Goal: Task Accomplishment & Management: Complete application form

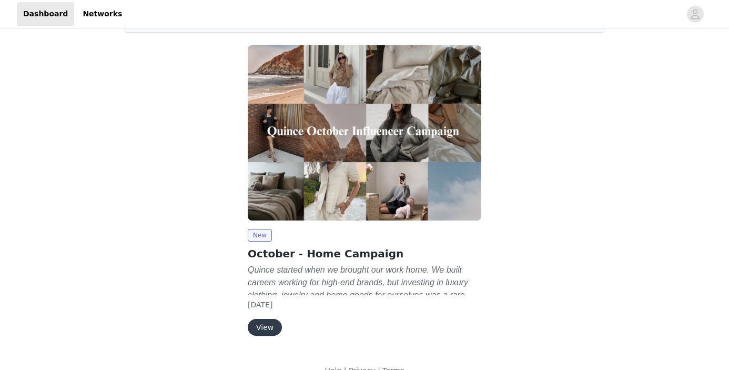
scroll to position [91, 0]
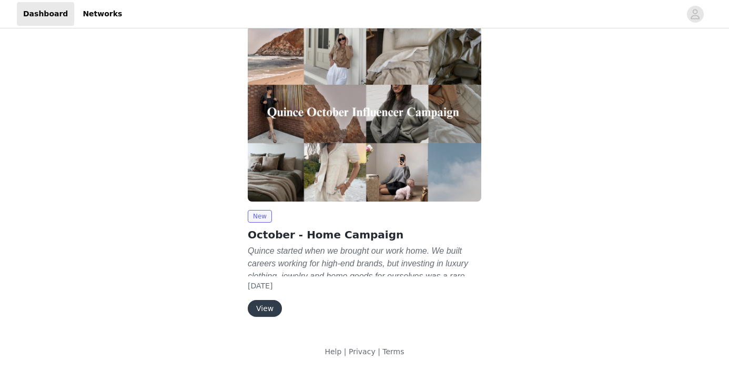
click at [263, 302] on button "View" at bounding box center [265, 308] width 34 height 17
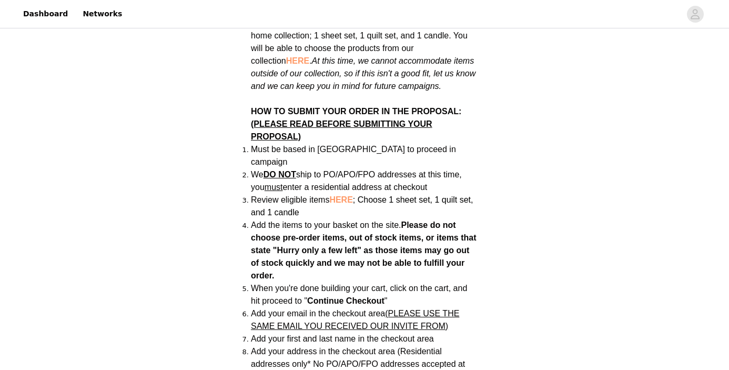
scroll to position [665, 0]
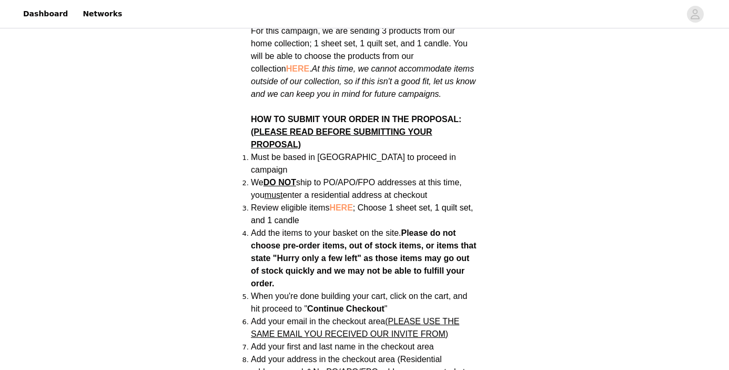
click at [341, 203] on span "HERE" at bounding box center [340, 207] width 23 height 9
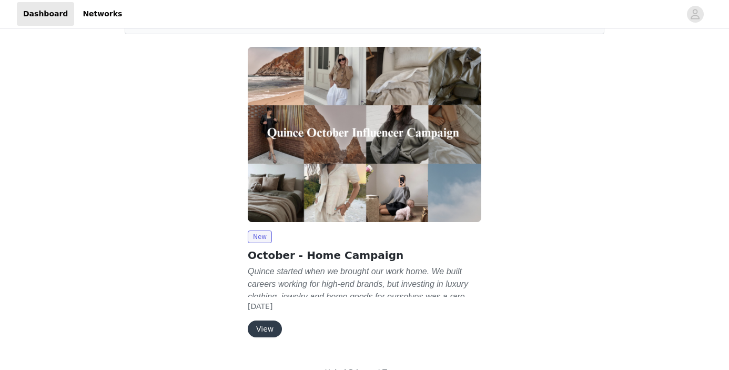
scroll to position [91, 0]
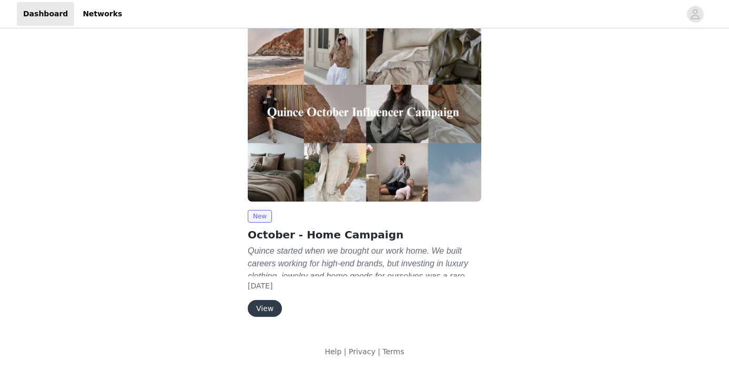
click at [269, 308] on button "View" at bounding box center [265, 308] width 34 height 17
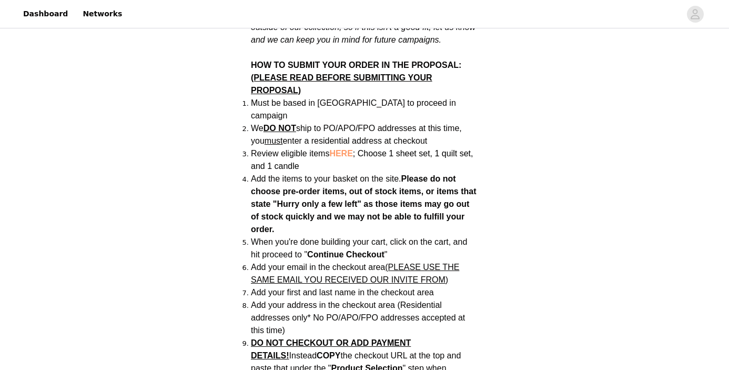
scroll to position [721, 0]
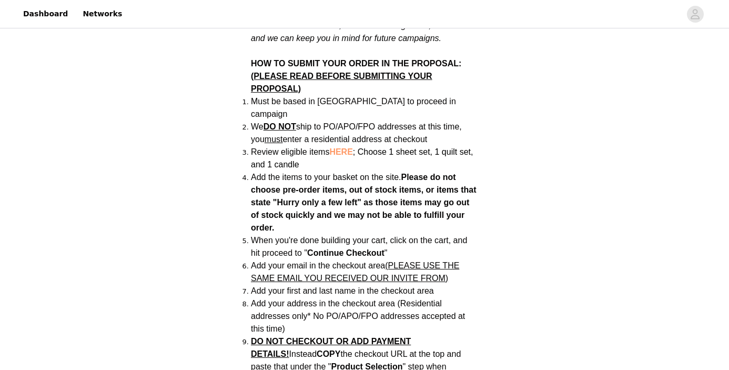
click at [345, 147] on span "HERE" at bounding box center [340, 151] width 23 height 9
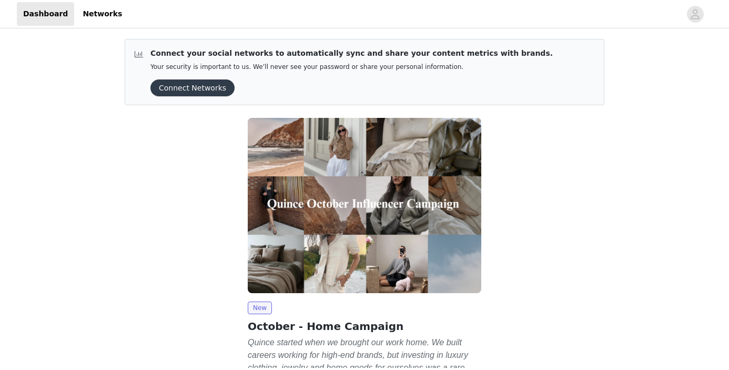
scroll to position [91, 0]
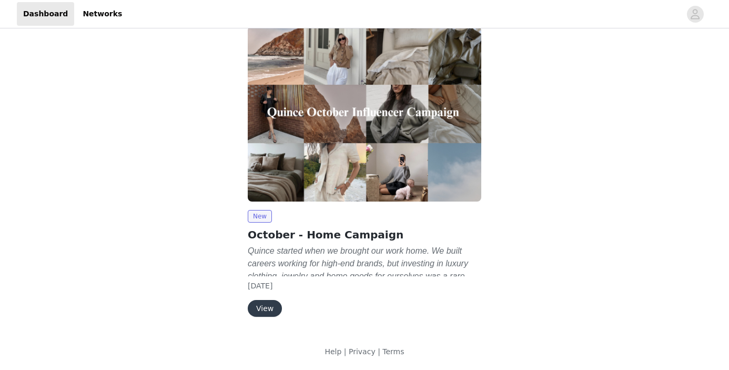
click at [262, 306] on button "View" at bounding box center [265, 308] width 34 height 17
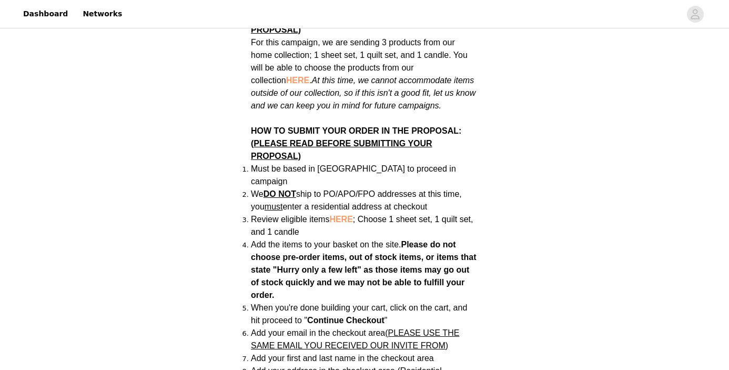
scroll to position [658, 0]
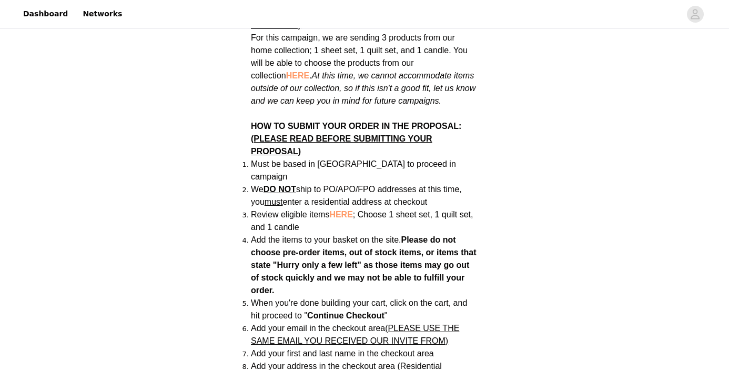
click at [342, 210] on span "HERE" at bounding box center [340, 214] width 23 height 9
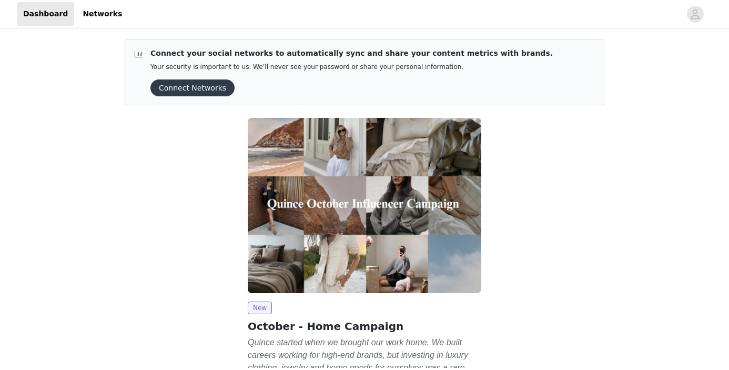
scroll to position [91, 0]
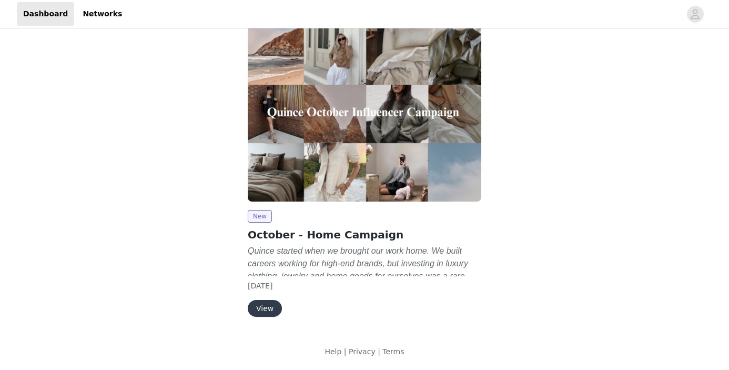
click at [268, 309] on button "View" at bounding box center [265, 308] width 34 height 17
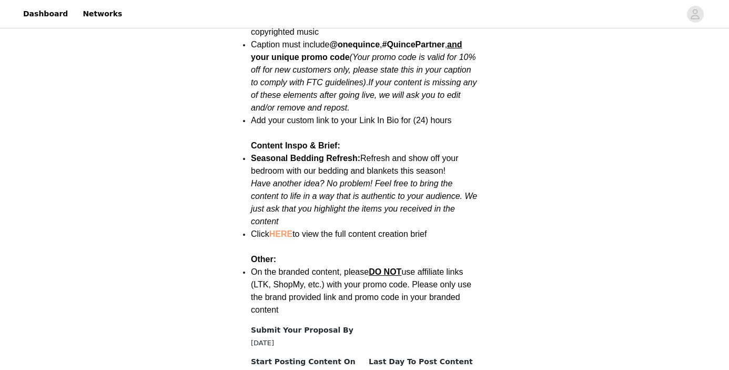
scroll to position [1386, 0]
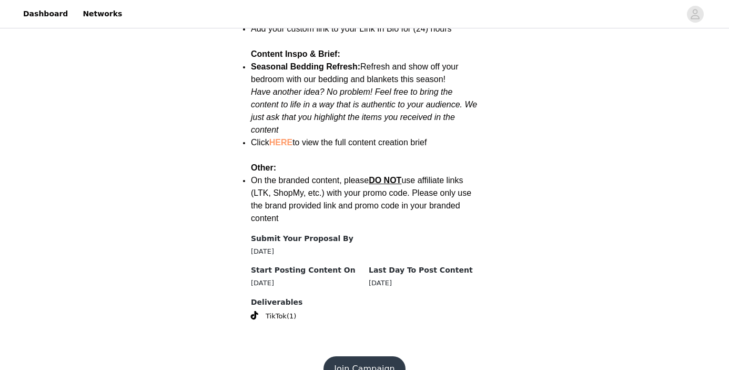
click at [387, 356] on button "Join Campaign" at bounding box center [363, 368] width 81 height 25
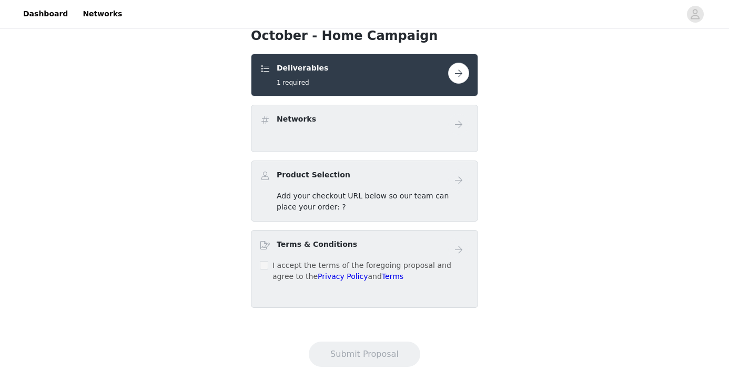
scroll to position [213, 0]
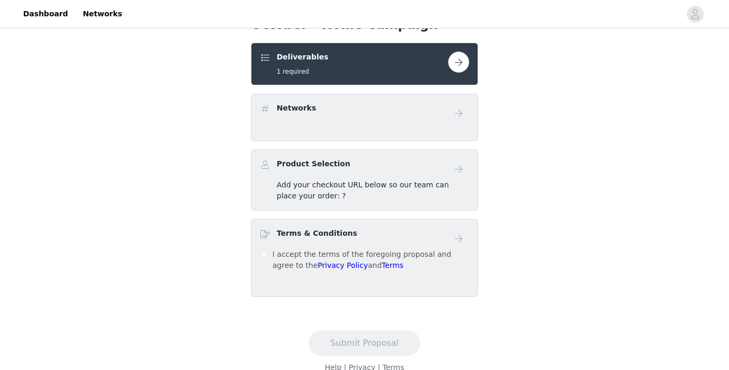
click at [375, 170] on div "Product Selection" at bounding box center [354, 165] width 188 height 15
click at [463, 62] on button "button" at bounding box center [458, 62] width 21 height 21
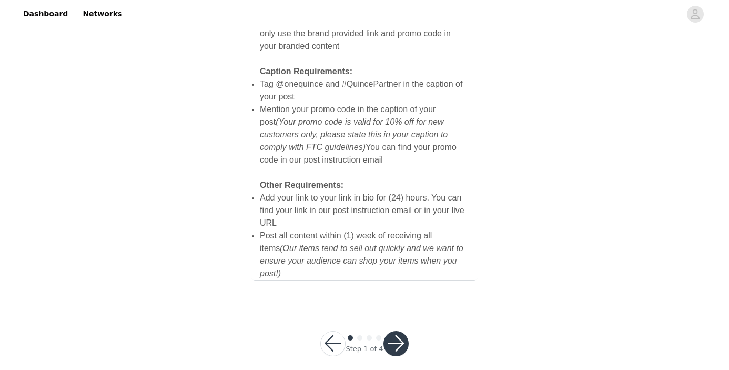
scroll to position [762, 0]
click at [397, 331] on button "button" at bounding box center [395, 343] width 25 height 25
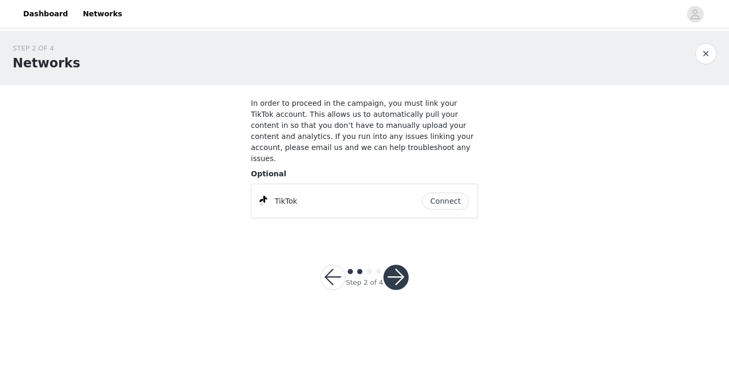
click at [436, 192] on button "Connect" at bounding box center [445, 200] width 47 height 17
click at [400, 264] on button "button" at bounding box center [395, 276] width 25 height 25
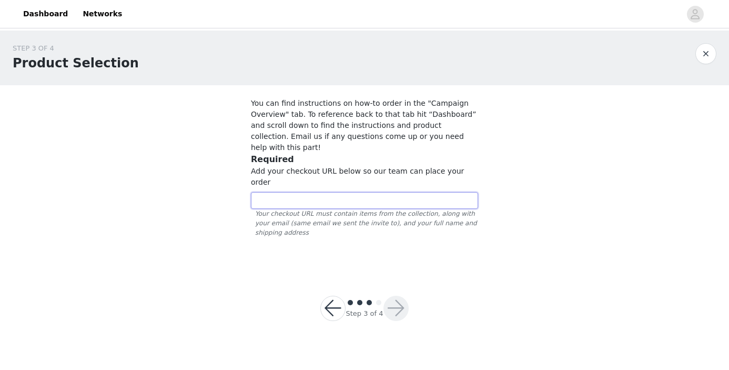
click at [290, 192] on input "text" at bounding box center [364, 200] width 227 height 17
paste input "https://www.quince.com/checkout?checkoutId=fd8a150a-910d-41e0-9f05-de7cf399ea7e…"
type input "https://www.quince.com/checkout?checkoutId=fd8a150a-910d-41e0-9f05-de7cf399ea7e…"
click at [401, 295] on button "button" at bounding box center [395, 307] width 25 height 25
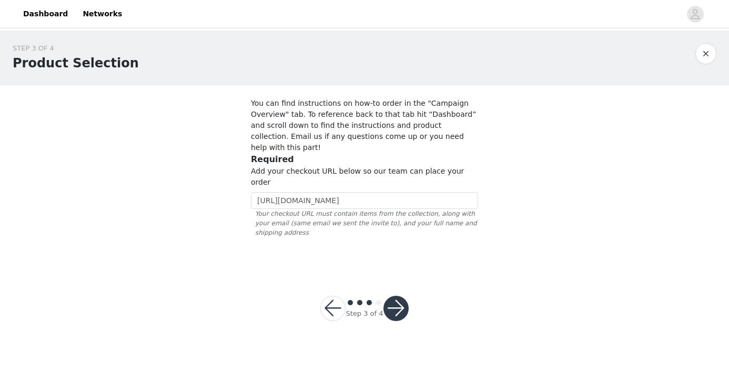
scroll to position [0, 0]
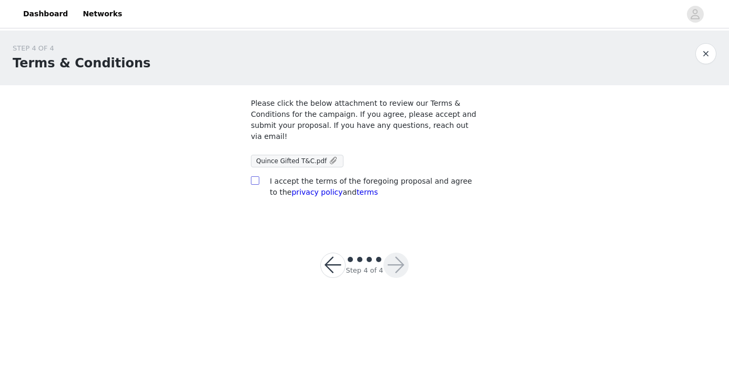
click at [257, 179] on input "checkbox" at bounding box center [254, 179] width 7 height 7
checkbox input "true"
click at [397, 264] on button "button" at bounding box center [395, 264] width 25 height 25
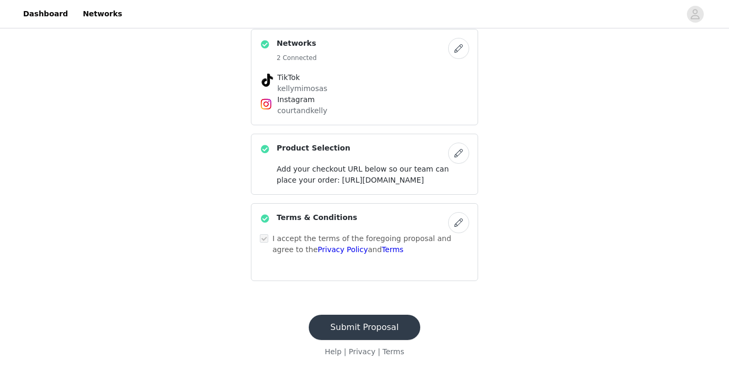
scroll to position [324, 0]
click at [406, 320] on button "Submit Proposal" at bounding box center [364, 326] width 111 height 25
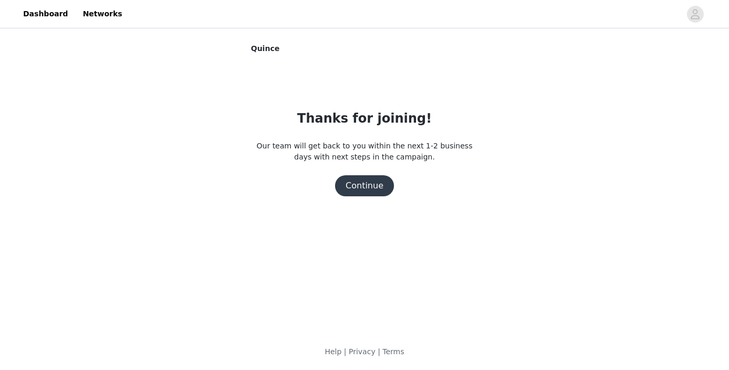
scroll to position [0, 0]
